Goal: Task Accomplishment & Management: Manage account settings

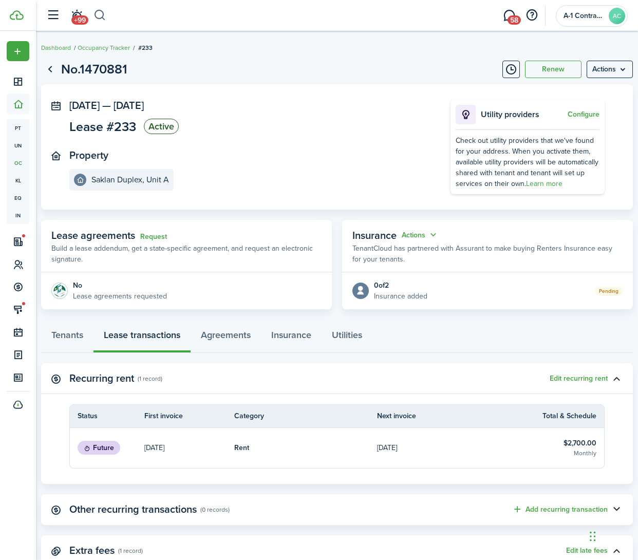
click at [98, 13] on button "button" at bounding box center [99, 15] width 13 height 17
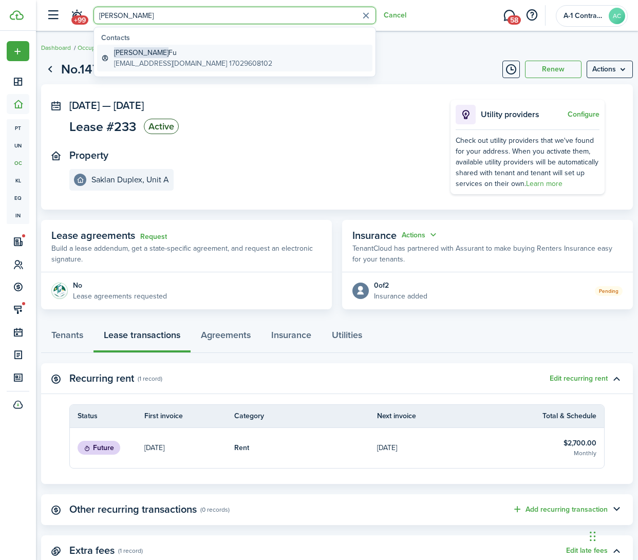
type input "[PERSON_NAME]"
click at [132, 53] on span "[PERSON_NAME]" at bounding box center [141, 52] width 54 height 11
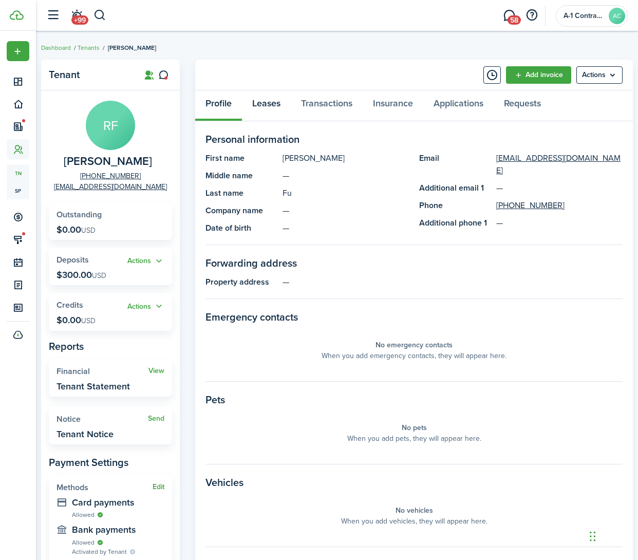
click at [252, 103] on link "Leases" at bounding box center [266, 105] width 49 height 31
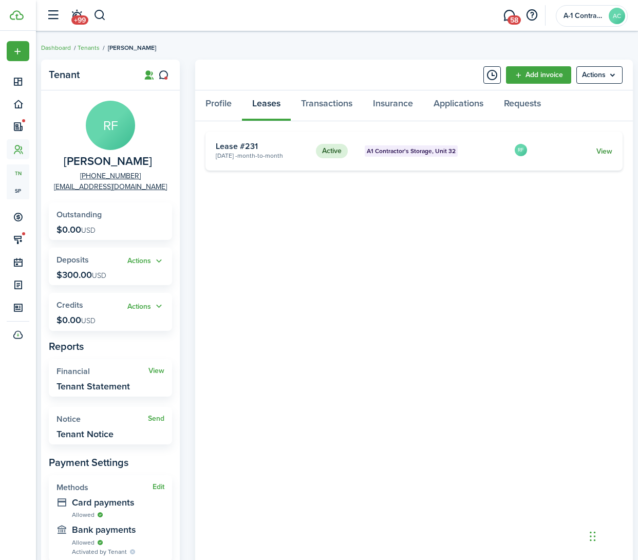
click at [601, 153] on link "View" at bounding box center [604, 151] width 16 height 11
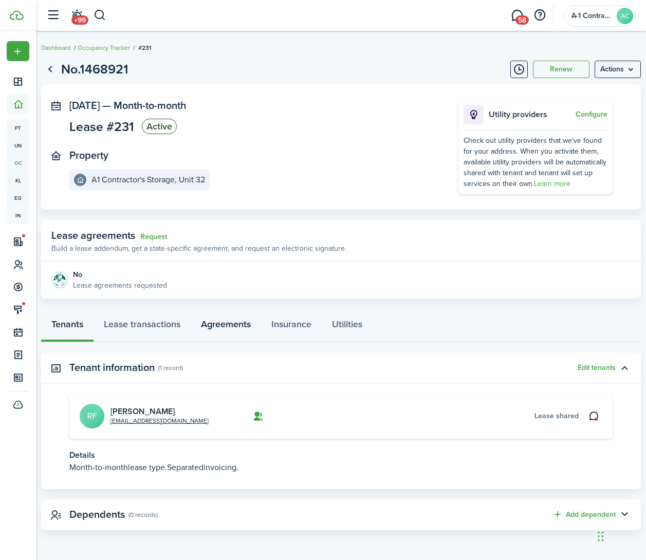
click at [223, 331] on link "Agreements" at bounding box center [226, 326] width 70 height 31
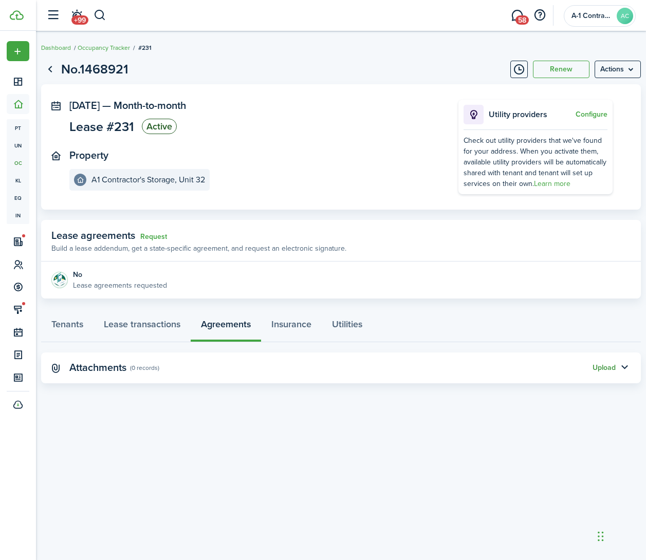
click at [598, 368] on button "Upload" at bounding box center [603, 368] width 23 height 8
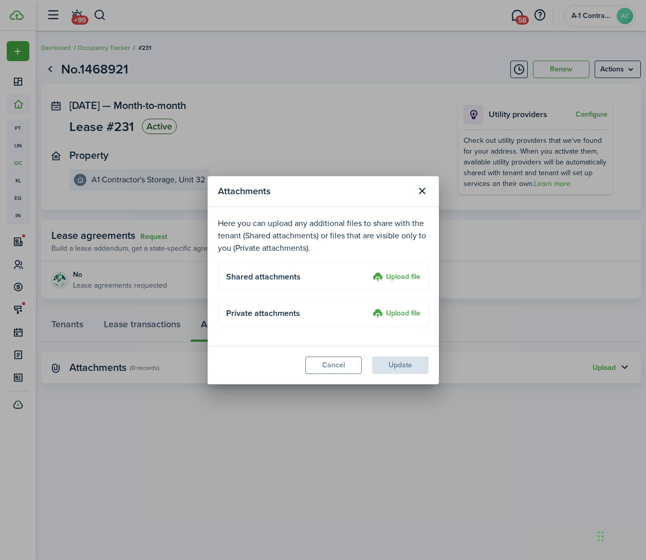
click at [398, 315] on label "Upload file" at bounding box center [396, 314] width 48 height 12
click at [369, 308] on input "Upload file" at bounding box center [369, 308] width 0 height 0
click at [390, 313] on label "Upload file" at bounding box center [396, 314] width 48 height 12
click at [369, 308] on input "Upload file" at bounding box center [369, 308] width 0 height 0
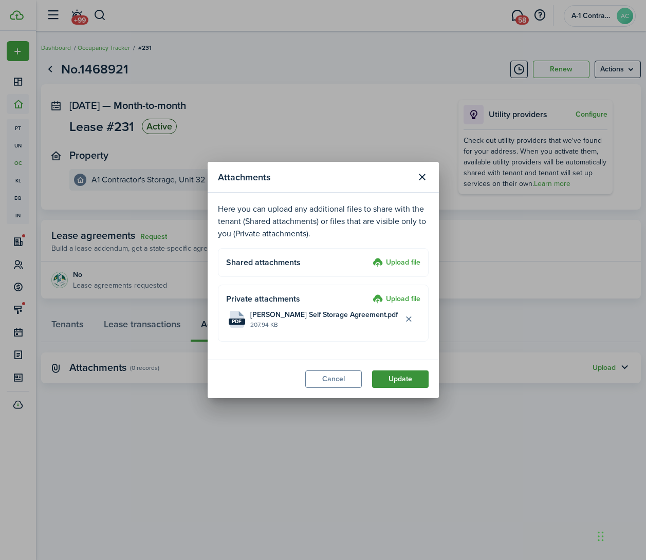
click at [406, 383] on button "Update" at bounding box center [400, 378] width 56 height 17
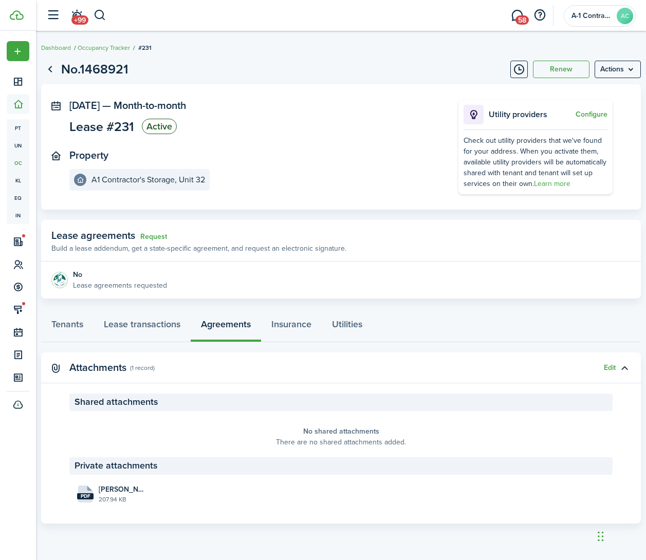
click at [106, 14] on header-wrapper "+99 58 A-1 Contractor Storage AC" at bounding box center [338, 15] width 594 height 31
click at [104, 14] on button "button" at bounding box center [99, 15] width 13 height 17
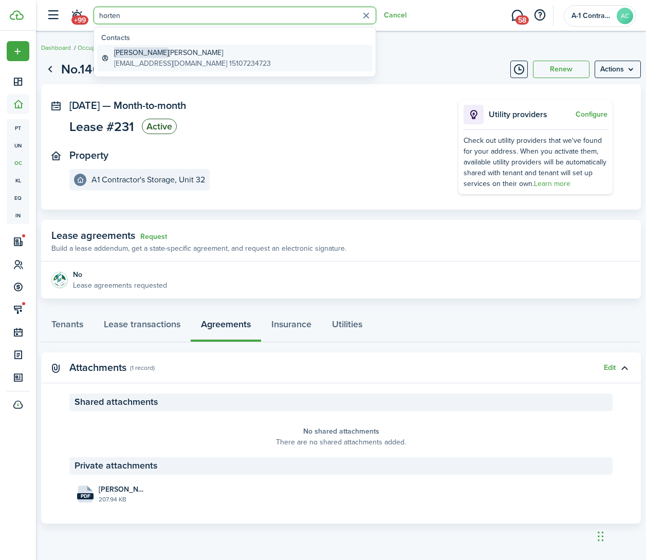
type input "horten"
click at [153, 54] on global-search-item-title "[PERSON_NAME]" at bounding box center [192, 52] width 157 height 11
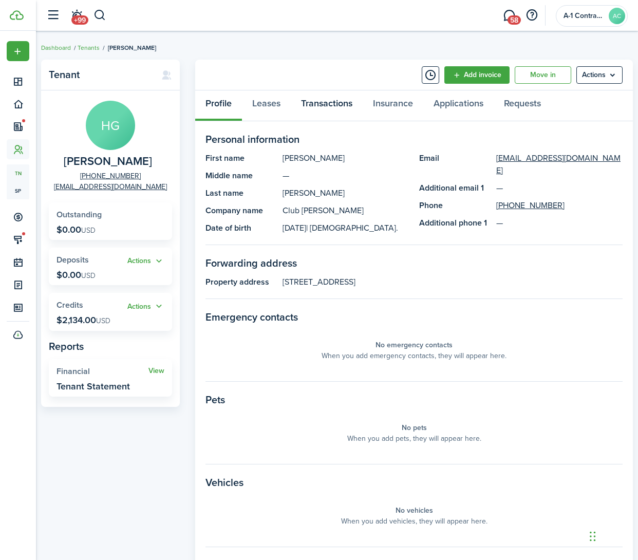
click at [324, 108] on link "Transactions" at bounding box center [327, 105] width 72 height 31
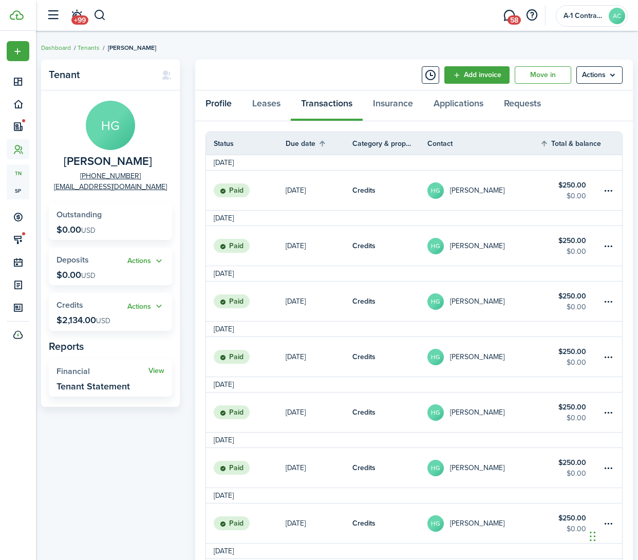
click at [222, 105] on link "Profile" at bounding box center [218, 105] width 47 height 31
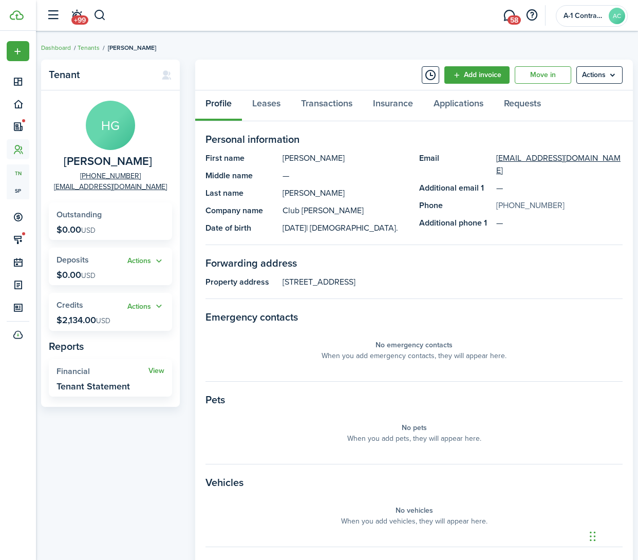
drag, startPoint x: 564, startPoint y: 194, endPoint x: 499, endPoint y: 196, distance: 64.7
click at [499, 199] on panel-main-description "[PHONE_NUMBER]" at bounding box center [559, 205] width 126 height 12
copy link "[PHONE_NUMBER]"
